Goal: Transaction & Acquisition: Obtain resource

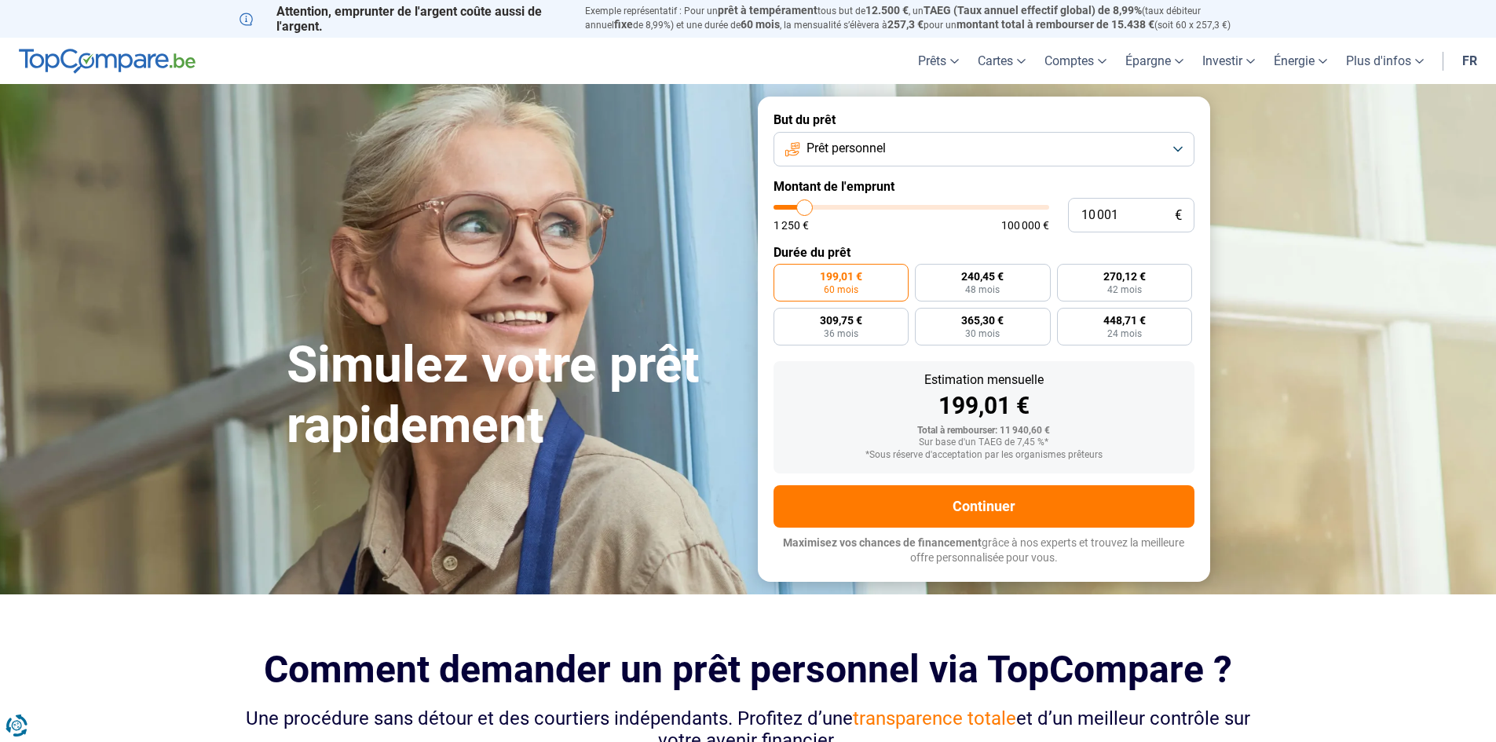
type input "10 250"
type input "10250"
type input "11 000"
type input "11000"
type input "11 500"
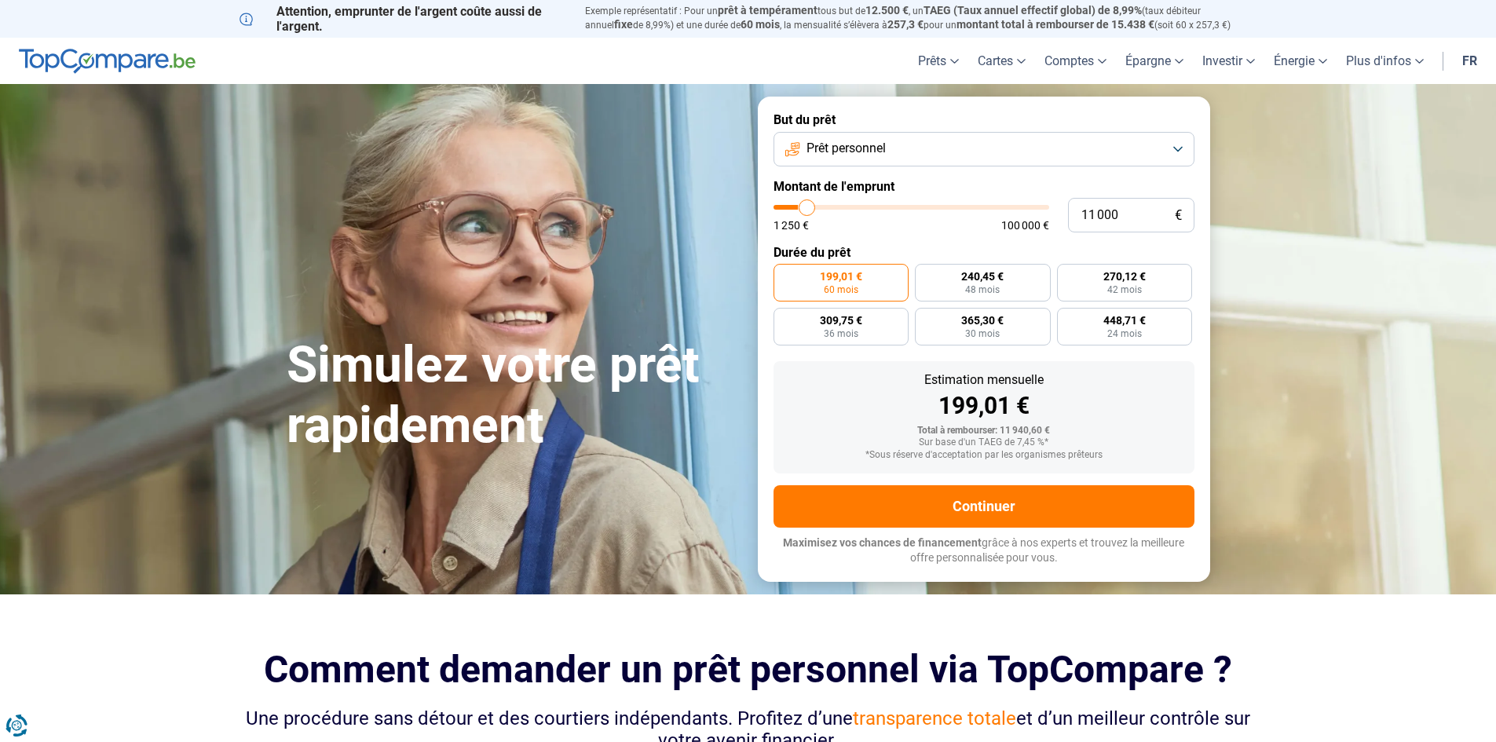
type input "11500"
type input "12 000"
type input "12000"
type input "12 750"
type input "12750"
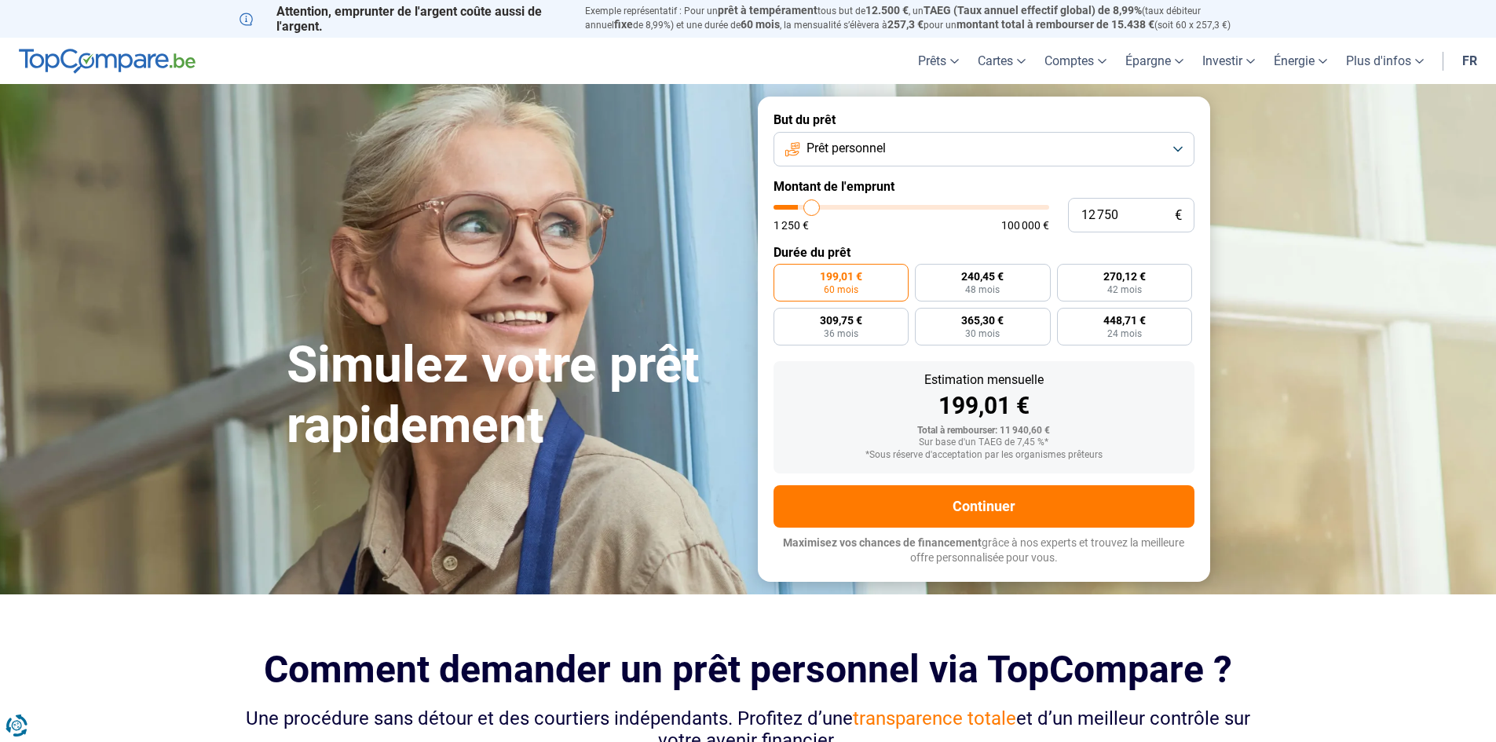
type input "13 250"
type input "13250"
type input "13 500"
type input "13500"
type input "14 000"
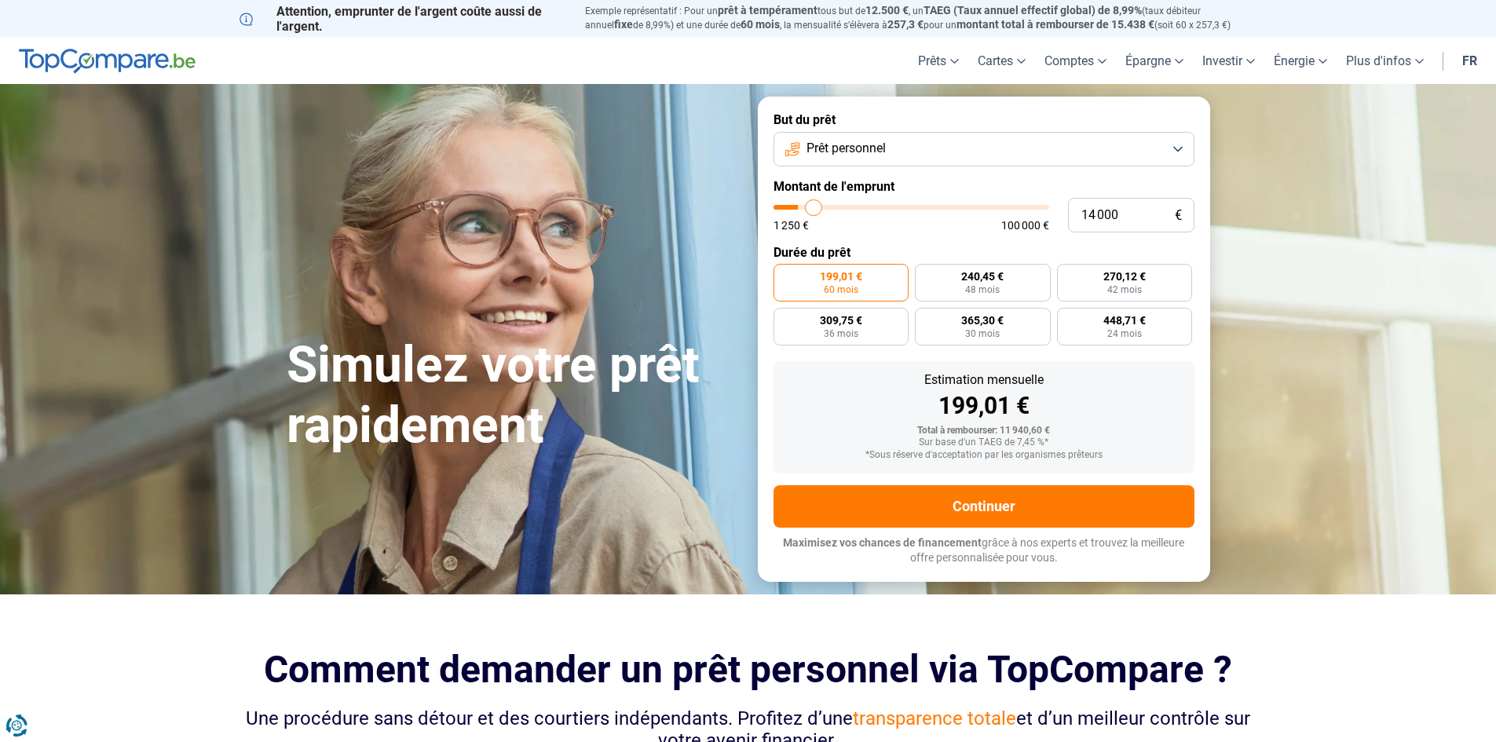
type input "14000"
type input "14 500"
type input "14500"
type input "14 750"
type input "14750"
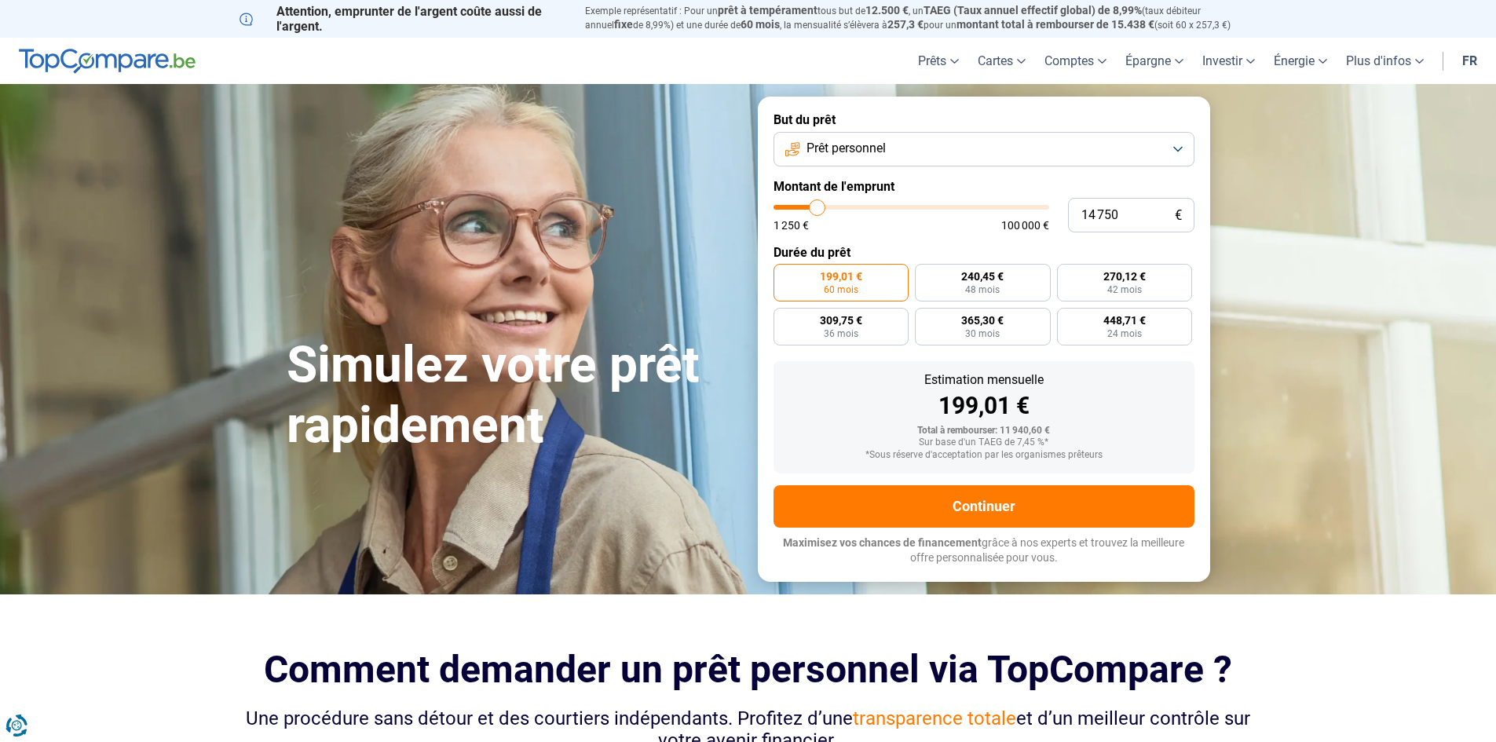
type input "15 500"
type input "15500"
type input "15 750"
type input "15750"
type input "16 000"
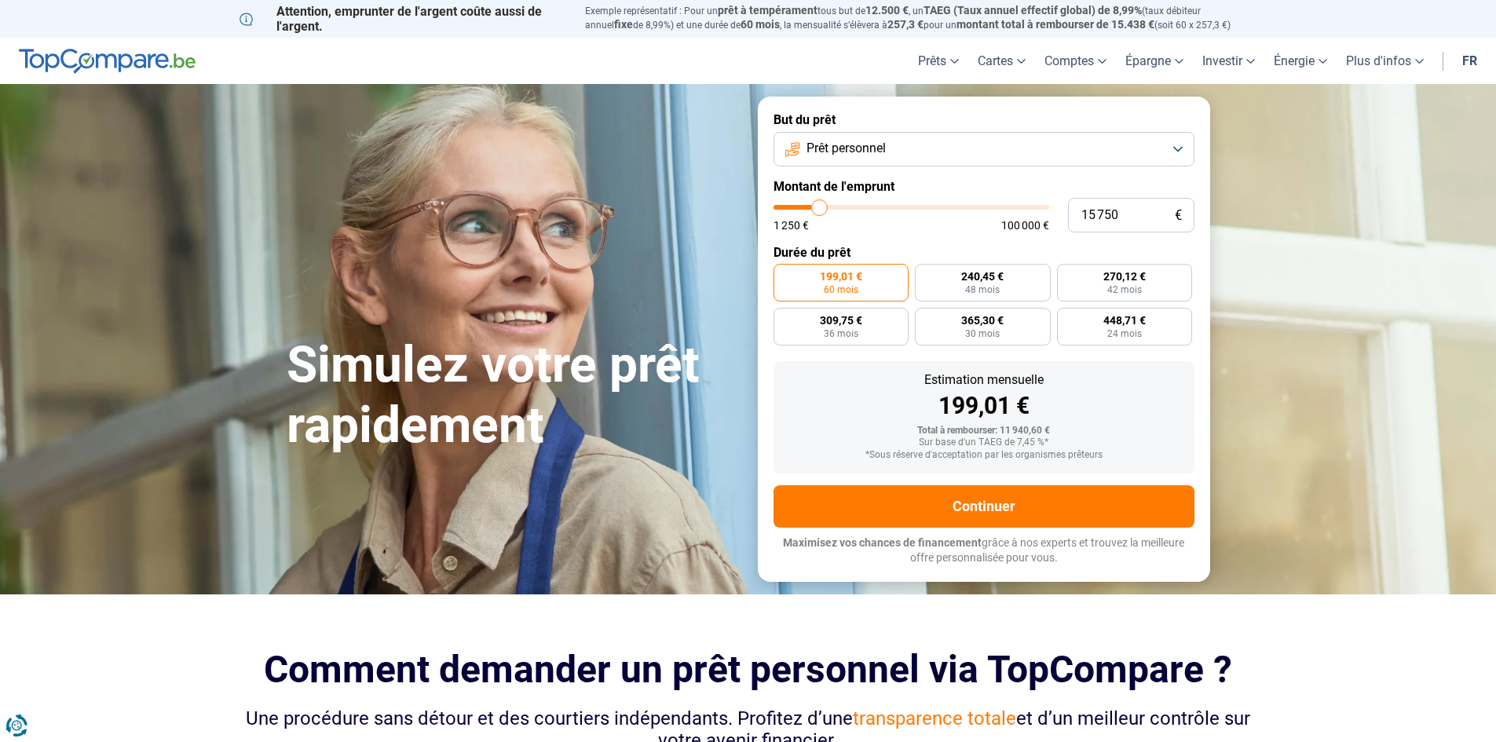
type input "16000"
type input "16 250"
type input "16250"
type input "16 500"
drag, startPoint x: 805, startPoint y: 207, endPoint x: 822, endPoint y: 209, distance: 17.3
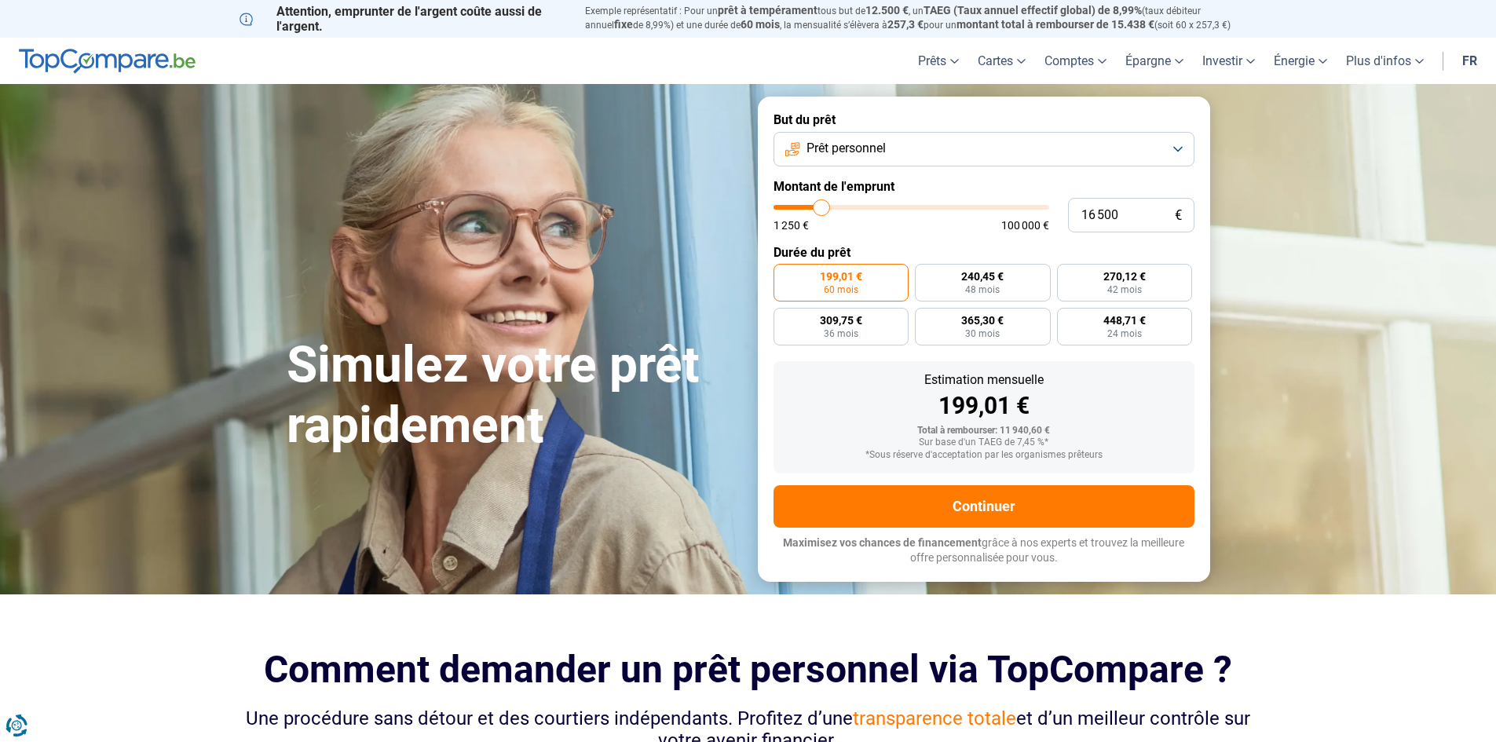
type input "16500"
click at [822, 209] on input "range" at bounding box center [912, 207] width 276 height 5
radio input "false"
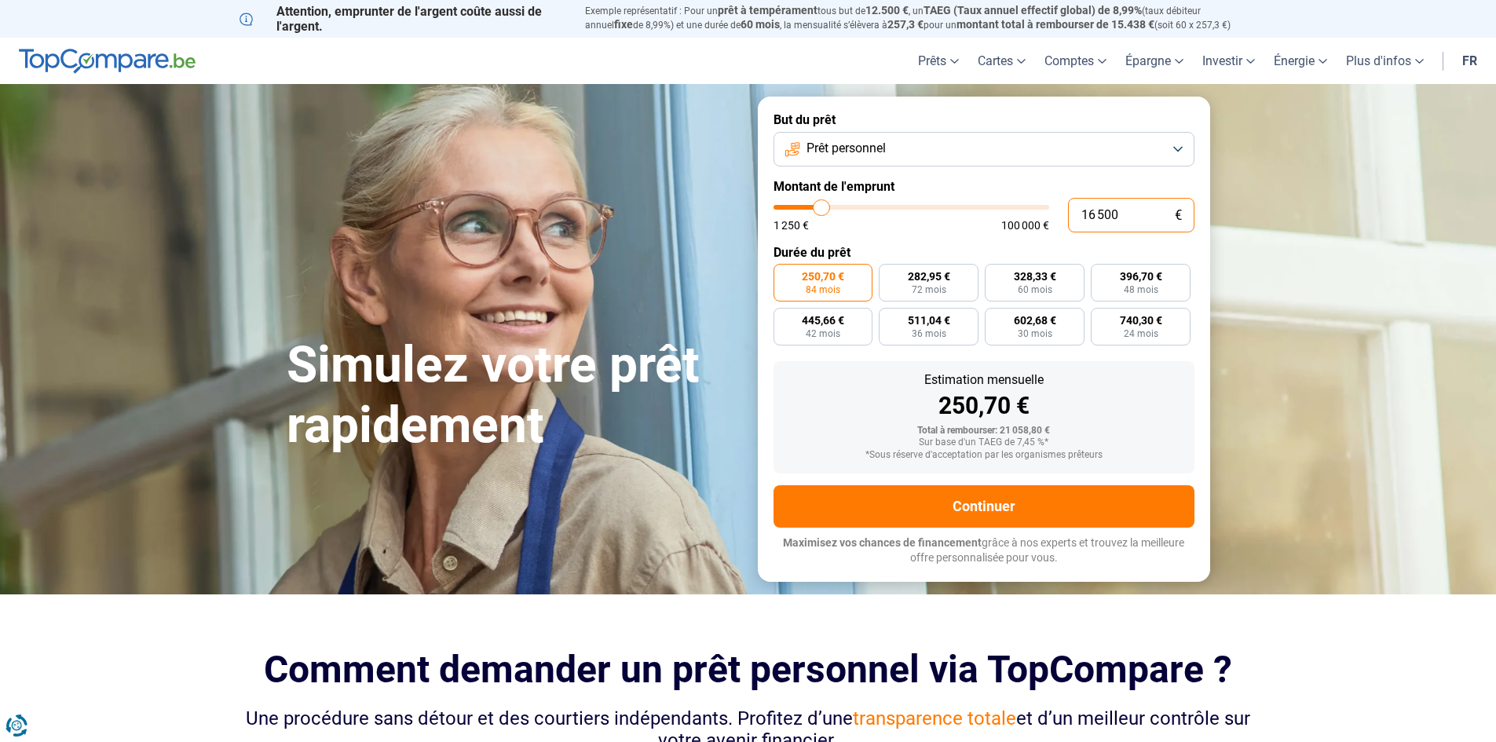
drag, startPoint x: 1132, startPoint y: 221, endPoint x: 1014, endPoint y: 220, distance: 118.6
click at [1014, 220] on div "16 500 € 1 250 € 100 000 €" at bounding box center [984, 215] width 421 height 35
type input "3"
type input "1250"
type input "31"
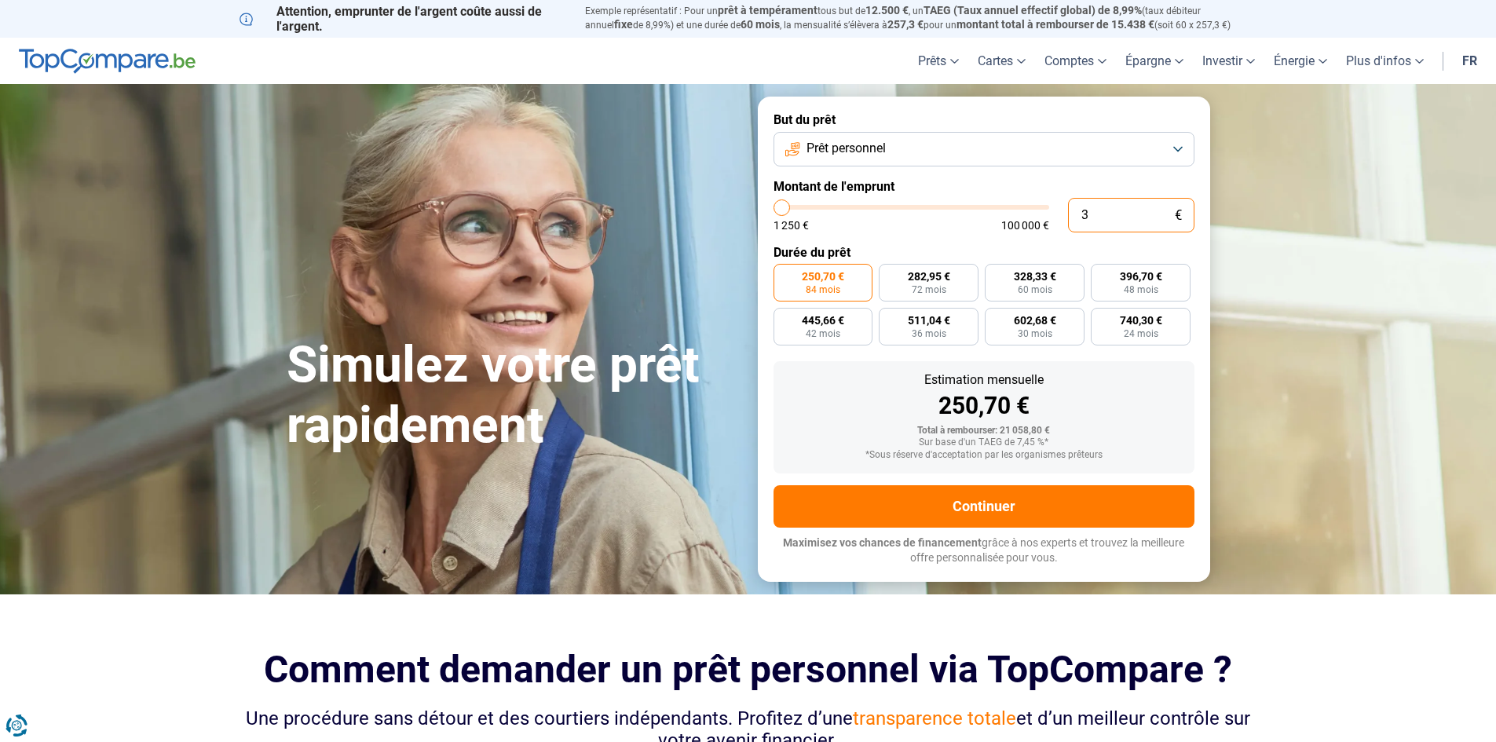
type input "1250"
type input "310"
type input "1250"
type input "3 100"
type input "3000"
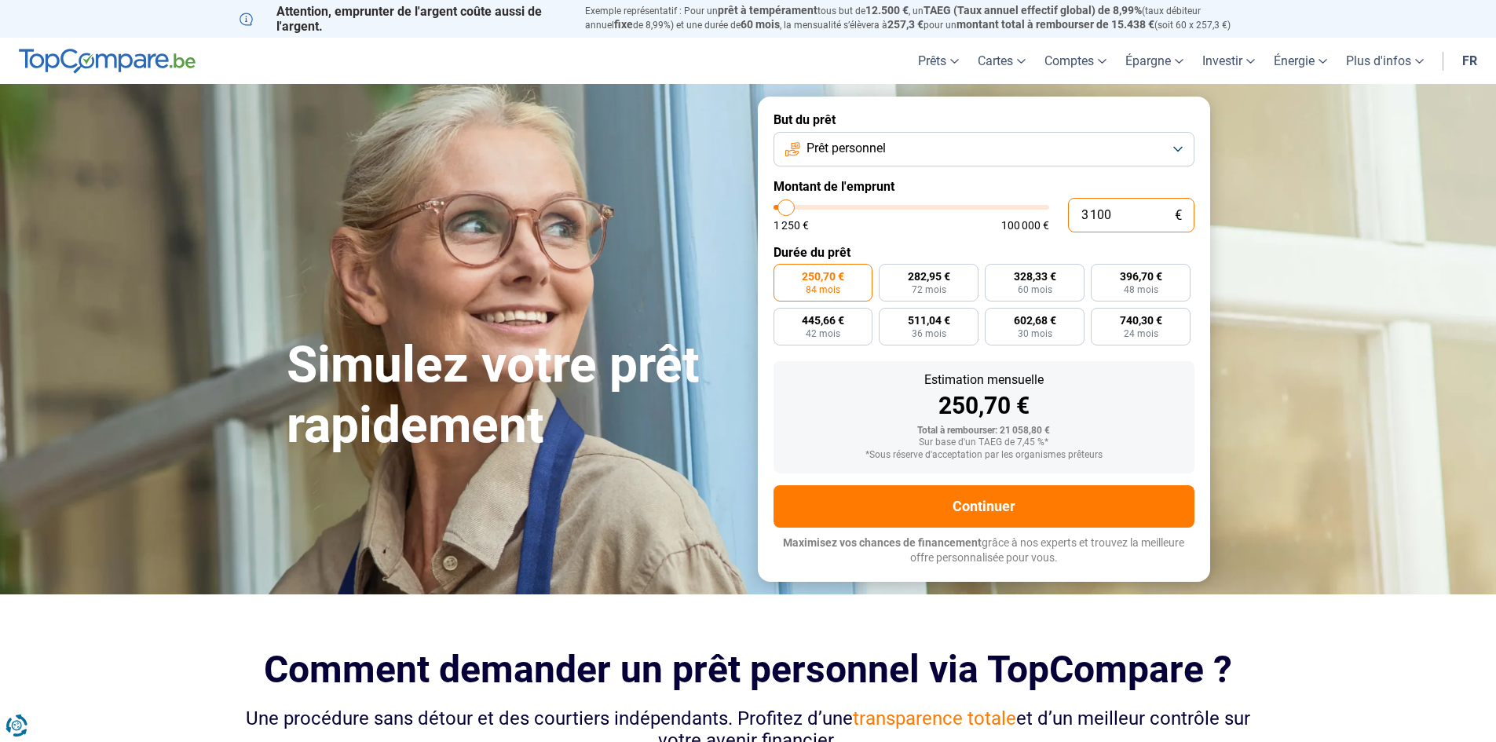
type input "310"
type input "1250"
type input "31"
type input "1250"
type input "3"
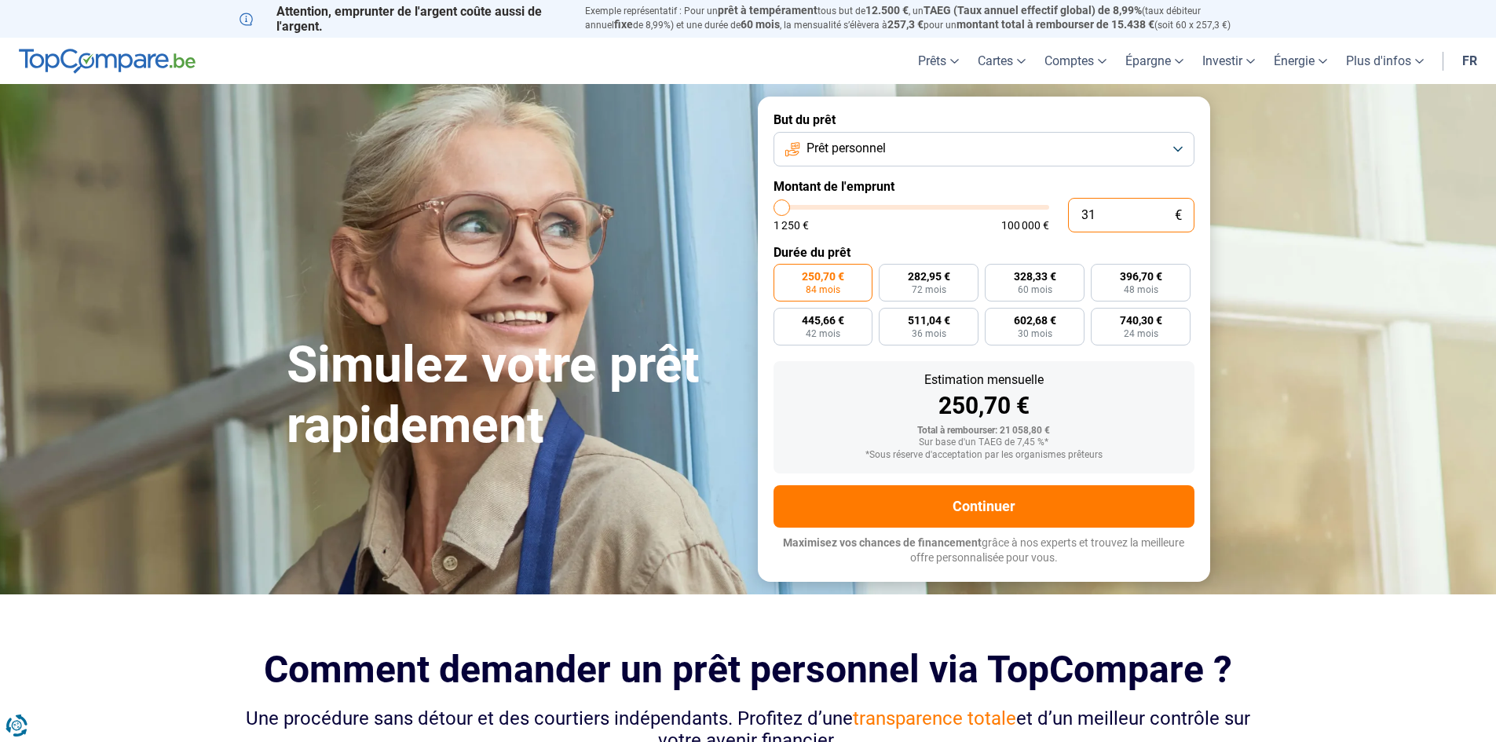
type input "1250"
type input "32"
type input "1250"
type input "320"
type input "1250"
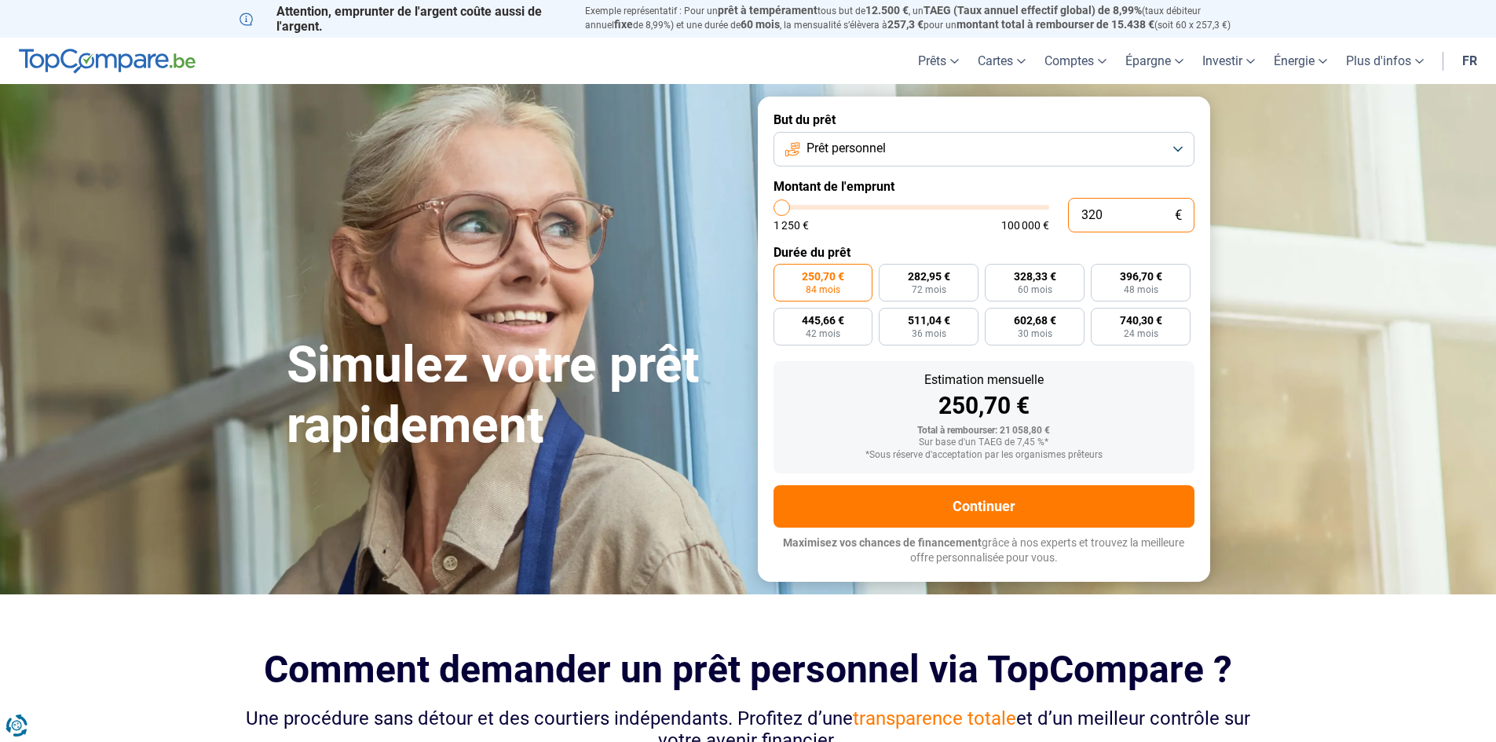
type input "3 200"
type input "3250"
type input "3 200"
type input "3250"
radio input "true"
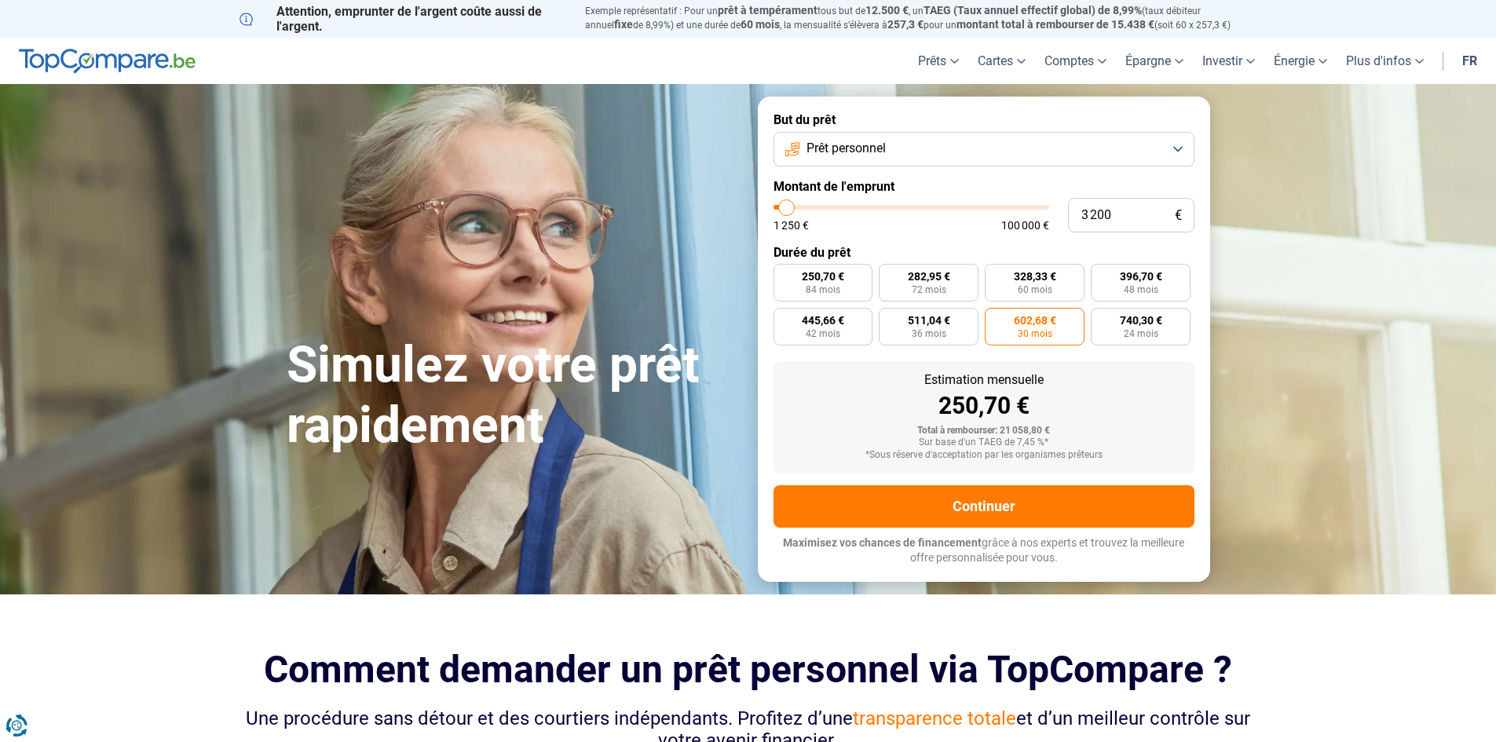
click at [986, 228] on div "1 250 € 100 000 €" at bounding box center [912, 225] width 276 height 11
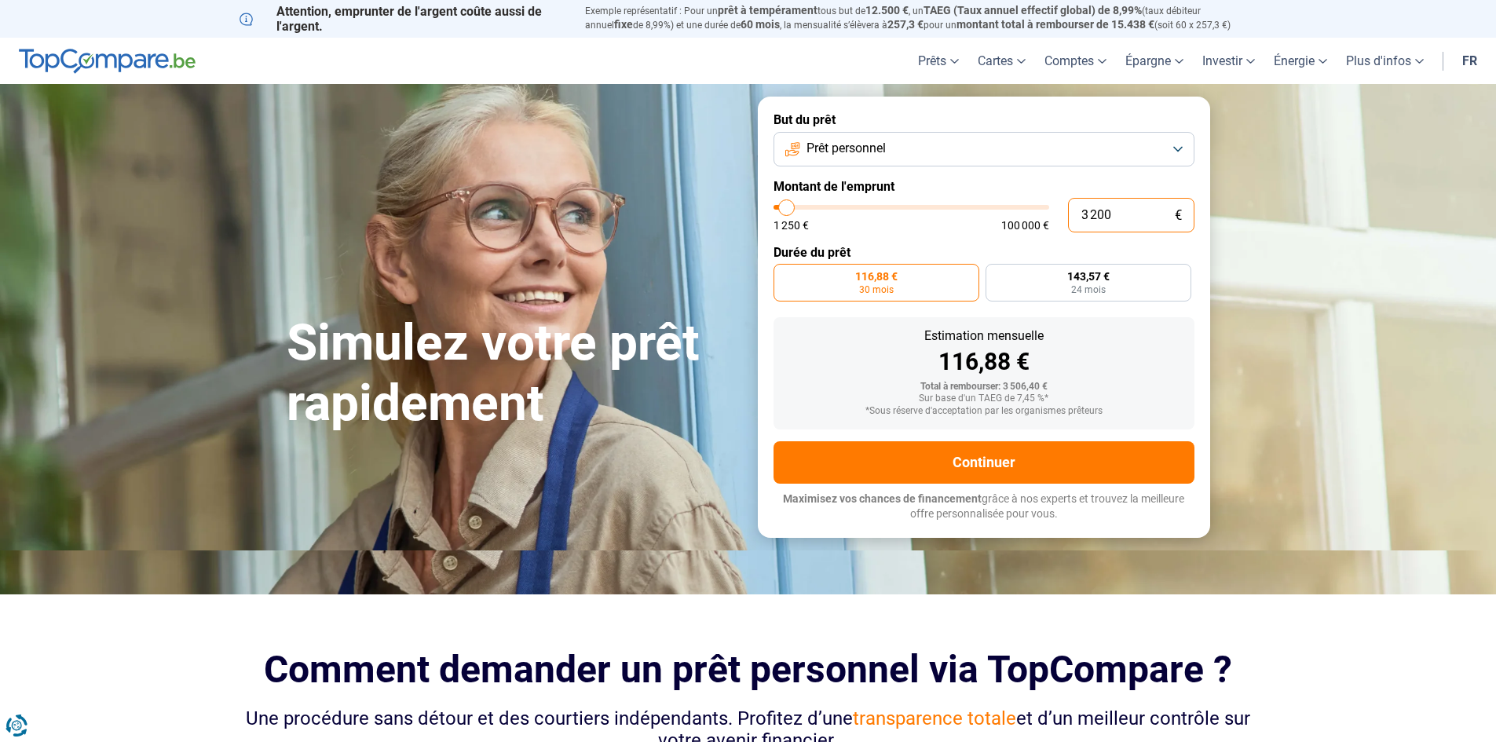
click at [1132, 215] on input "3 200" at bounding box center [1131, 215] width 126 height 35
click at [1084, 246] on label "Durée du prêt" at bounding box center [984, 252] width 421 height 15
click at [1127, 215] on input "3 200" at bounding box center [1131, 215] width 126 height 35
type input "320"
type input "1250"
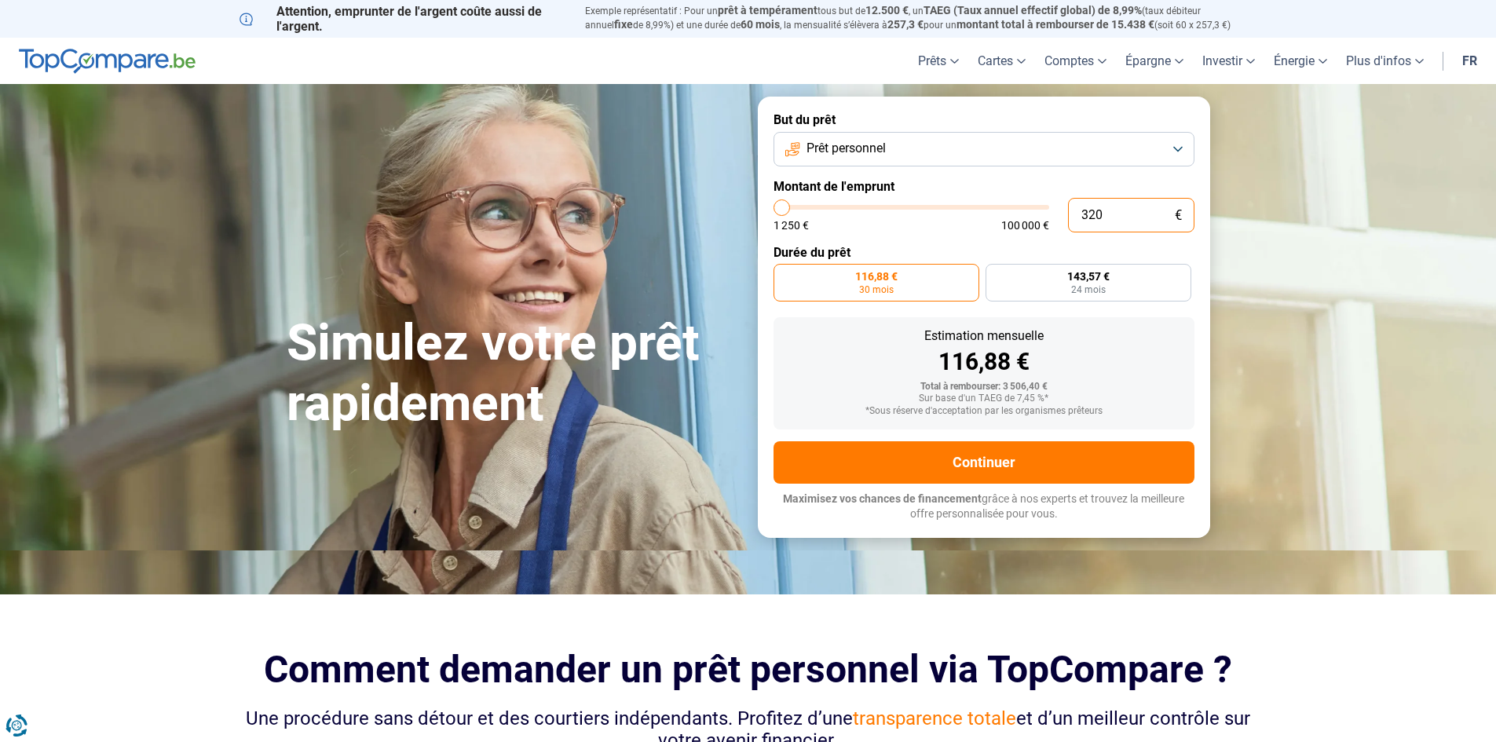
type input "32"
type input "1250"
type input "3"
type input "1250"
type input "35"
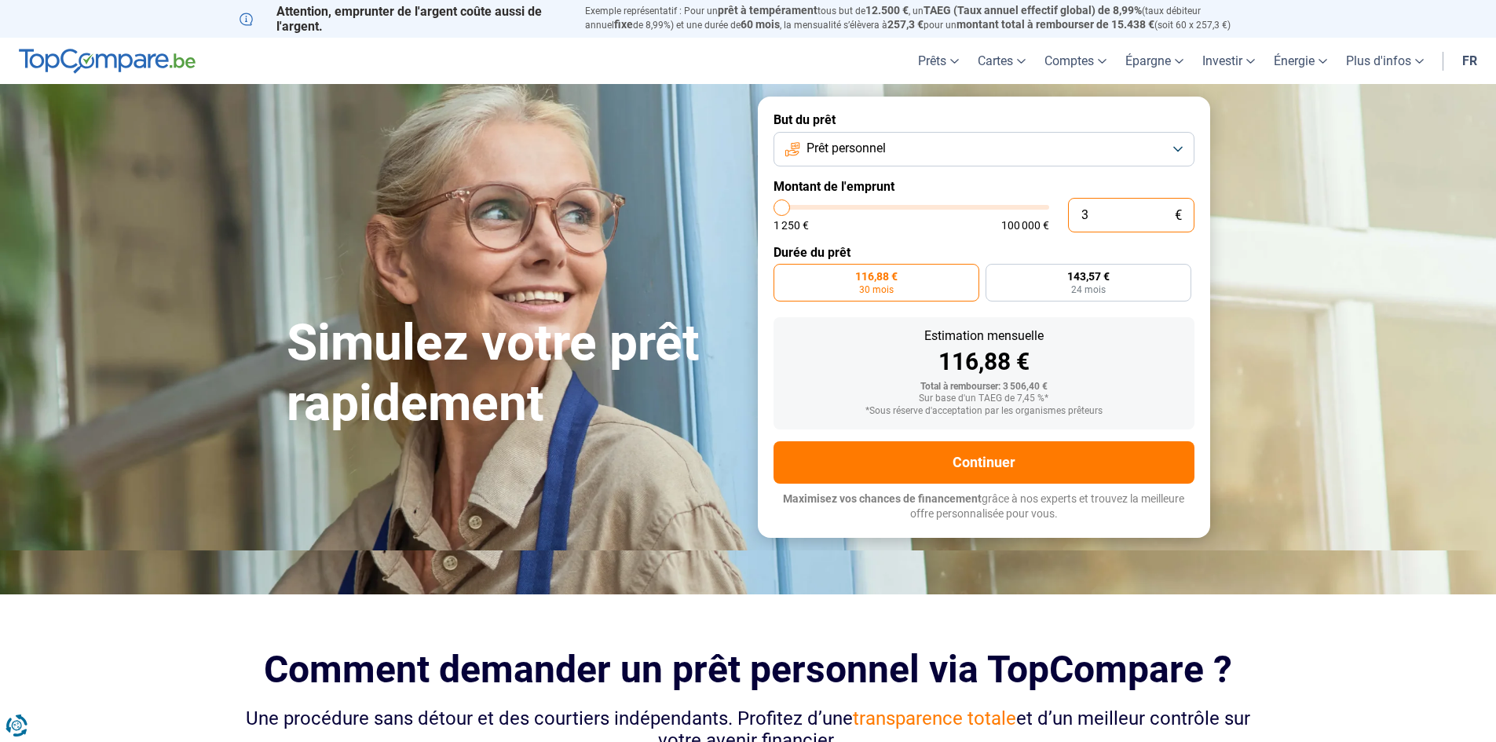
type input "1250"
type input "350"
type input "1250"
type input "3 500"
type input "3500"
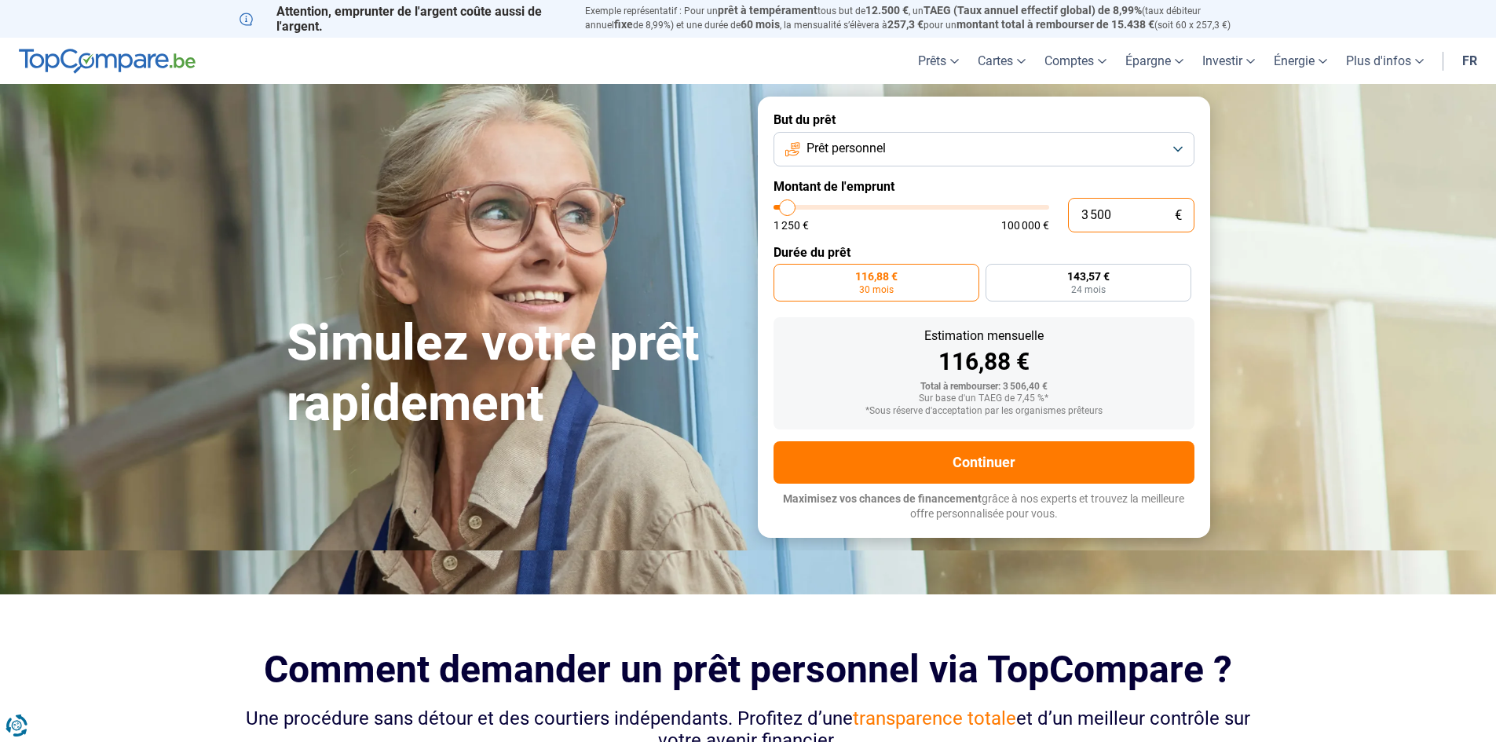
type input "3 500"
click at [1107, 238] on form "But du prêt Prêt personnel Montant de l'emprunt 3 500 € 1 250 € 100 000 € Durée…" at bounding box center [984, 317] width 452 height 441
click at [1041, 301] on label "157,03 € 24 mois" at bounding box center [1089, 283] width 206 height 38
click at [996, 274] on input "157,03 € 24 mois" at bounding box center [991, 269] width 10 height 10
radio input "true"
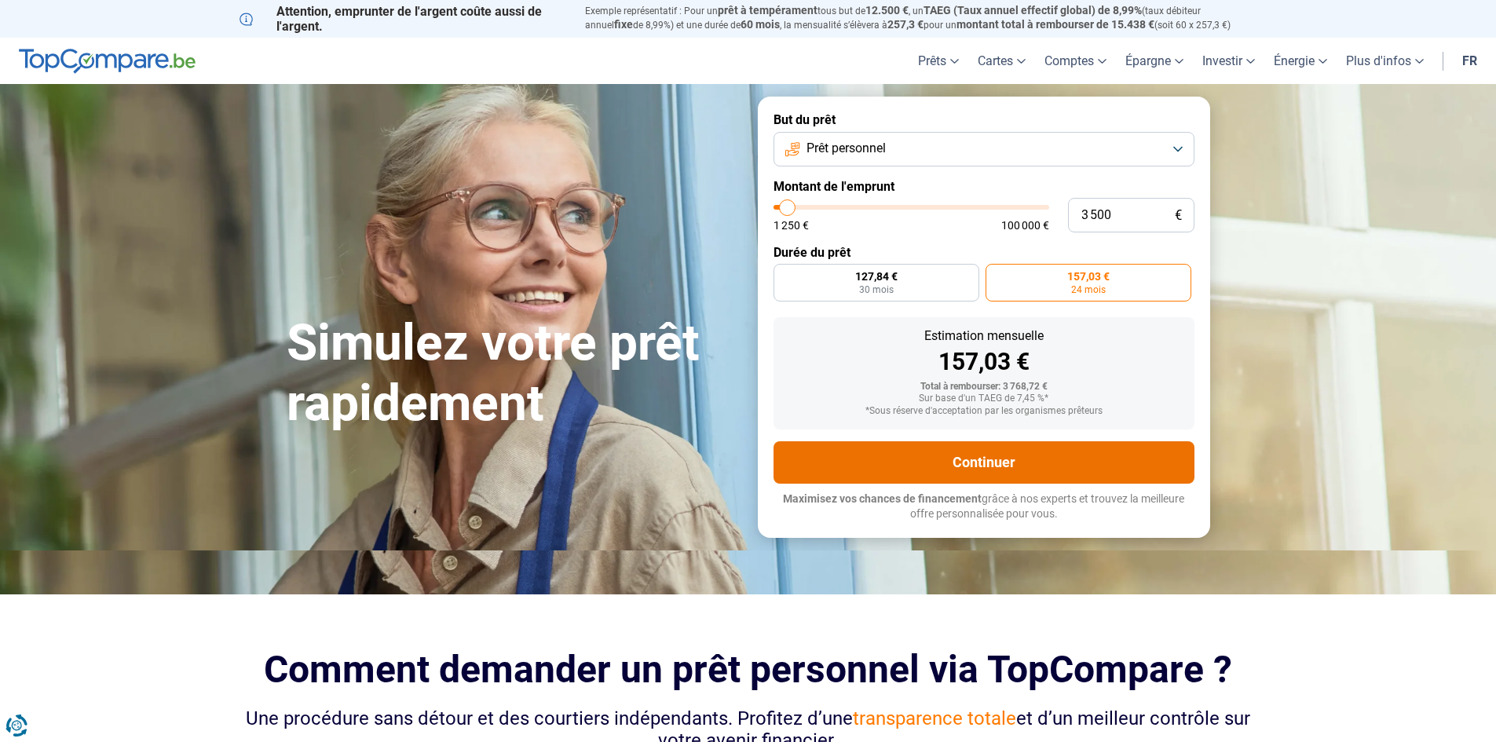
click at [1008, 462] on button "Continuer" at bounding box center [984, 462] width 421 height 42
